Goal: Find specific page/section

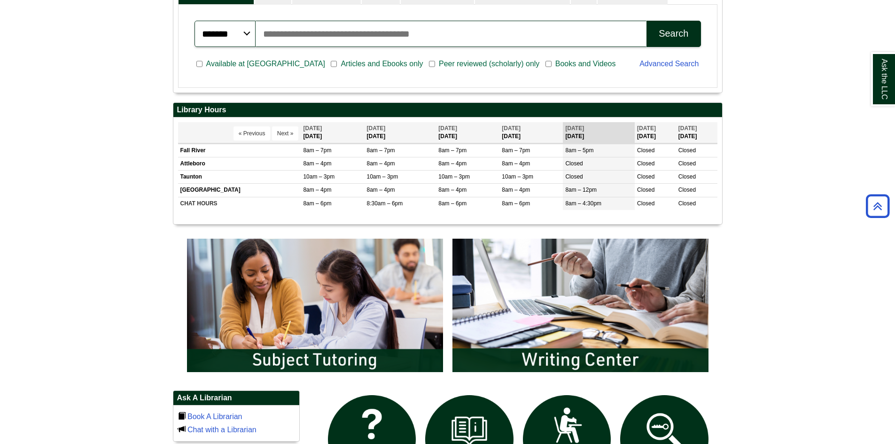
scroll to position [410, 0]
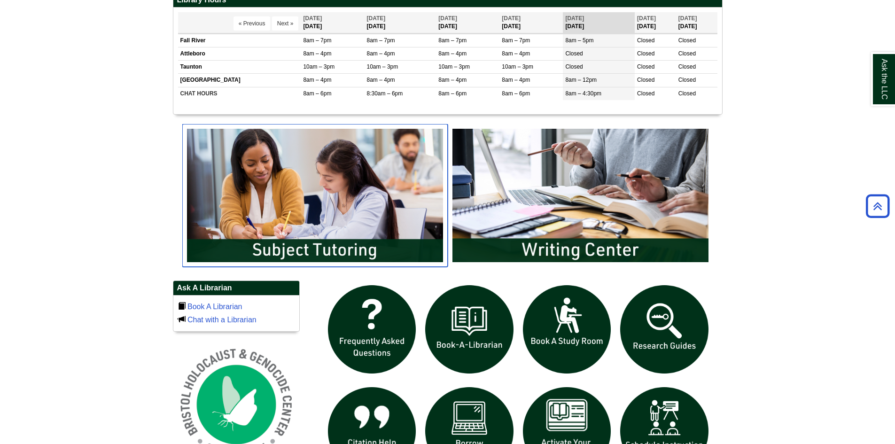
click at [379, 194] on img "slideshow" at bounding box center [315, 195] width 266 height 143
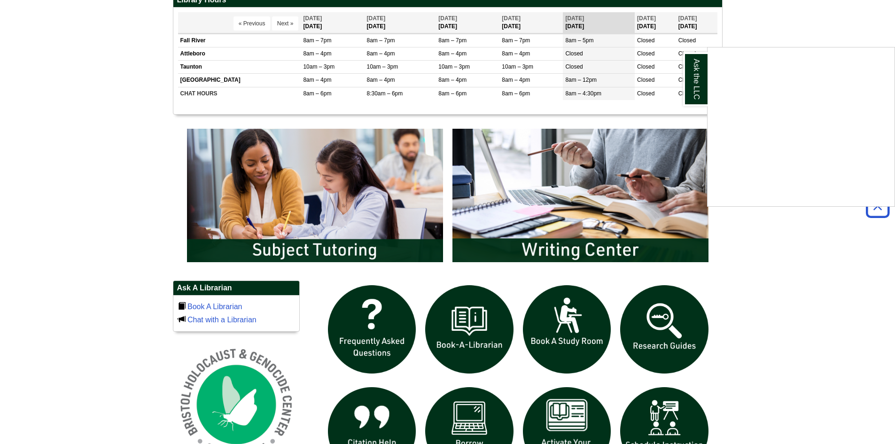
click at [291, 204] on div "Ask the LLC" at bounding box center [447, 222] width 895 height 444
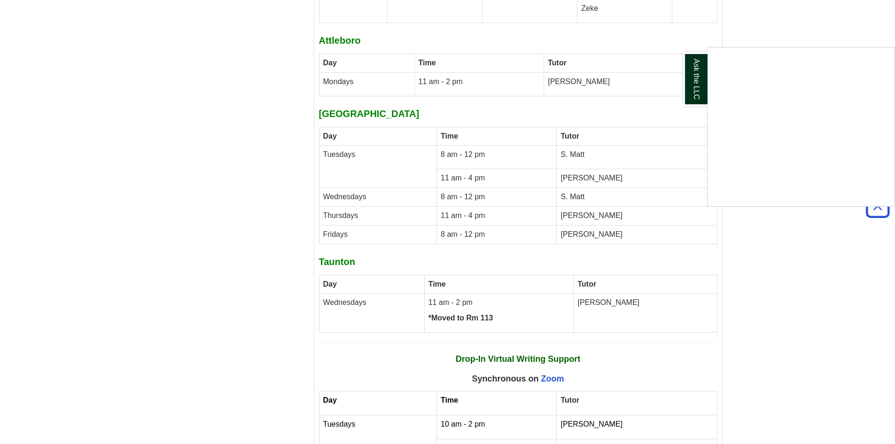
scroll to position [3929, 0]
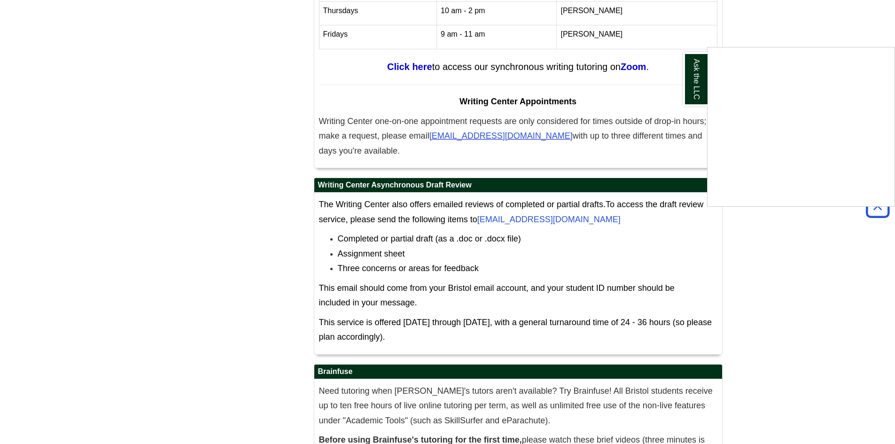
click at [689, 434] on div "Ask the LLC" at bounding box center [447, 222] width 895 height 444
